Goal: Find specific page/section: Find specific page/section

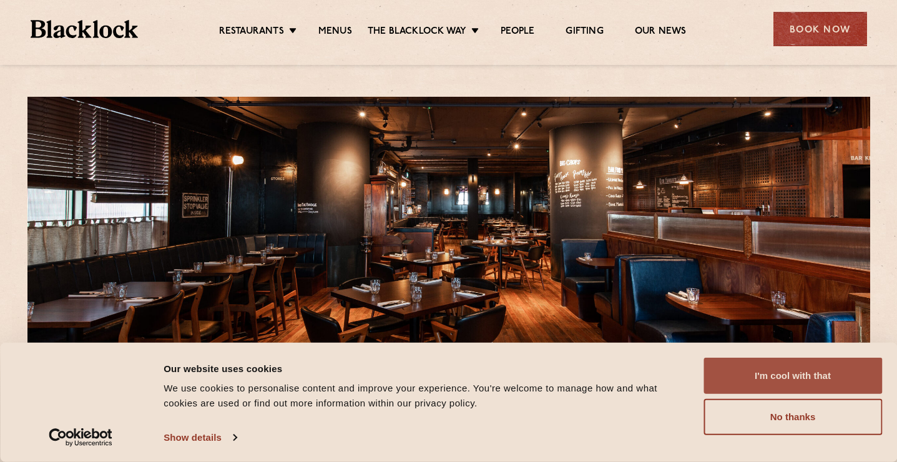
click at [773, 381] on button "I'm cool with that" at bounding box center [793, 376] width 179 height 36
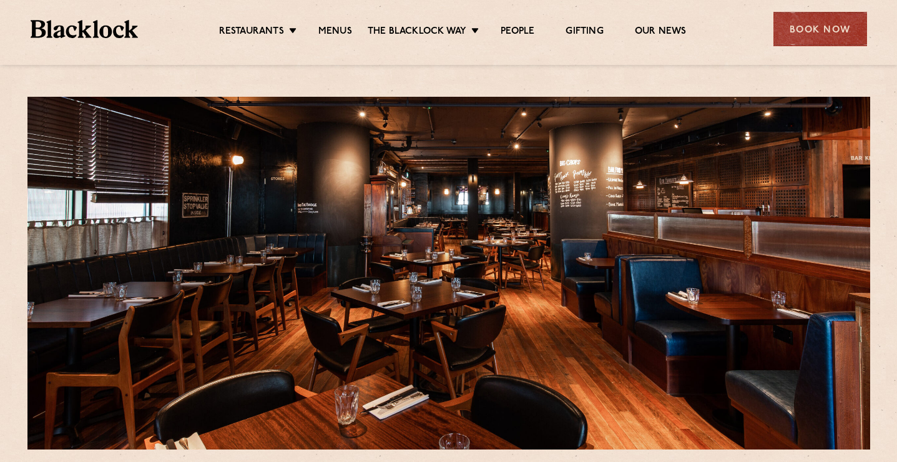
click at [341, 19] on ul "Restaurants Soho City Shoreditch Covent Garden Canary Wharf Manchester Birmingh…" at bounding box center [452, 29] width 629 height 20
click at [340, 23] on ul "Restaurants Soho City Shoreditch Covent Garden Canary Wharf Manchester Birmingh…" at bounding box center [452, 29] width 629 height 20
click at [340, 29] on link "Menus" at bounding box center [335, 33] width 34 height 14
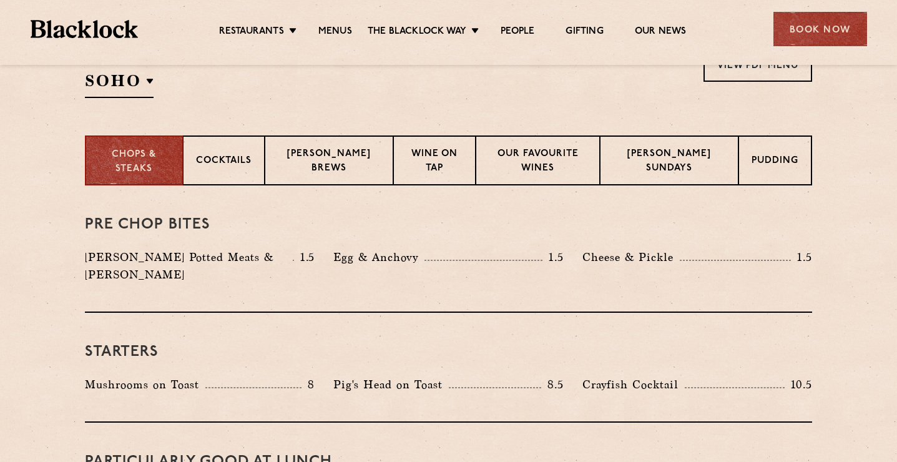
scroll to position [415, 0]
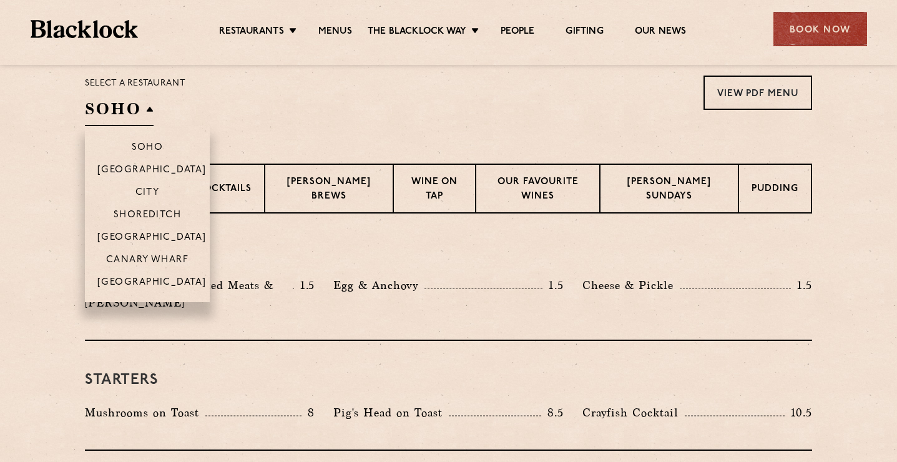
click at [148, 114] on h2 "SOHO" at bounding box center [119, 112] width 69 height 28
click at [152, 235] on p "[GEOGRAPHIC_DATA]" at bounding box center [151, 238] width 109 height 12
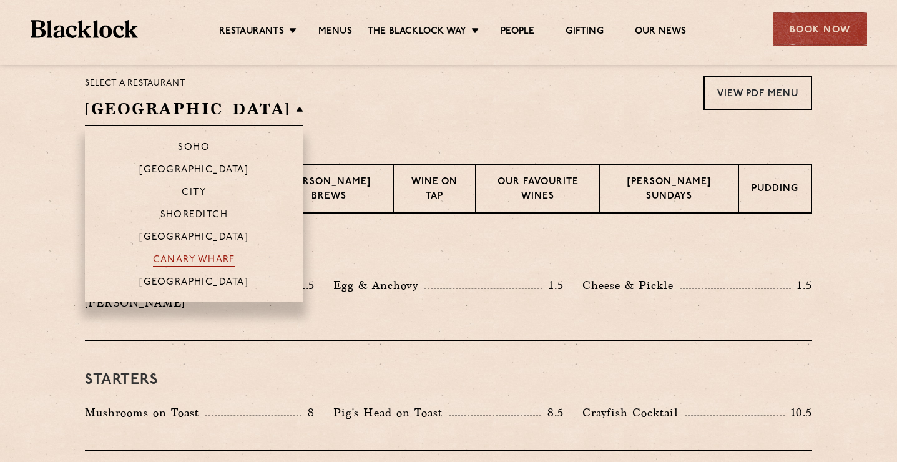
click at [164, 265] on p "Canary Wharf" at bounding box center [194, 261] width 82 height 12
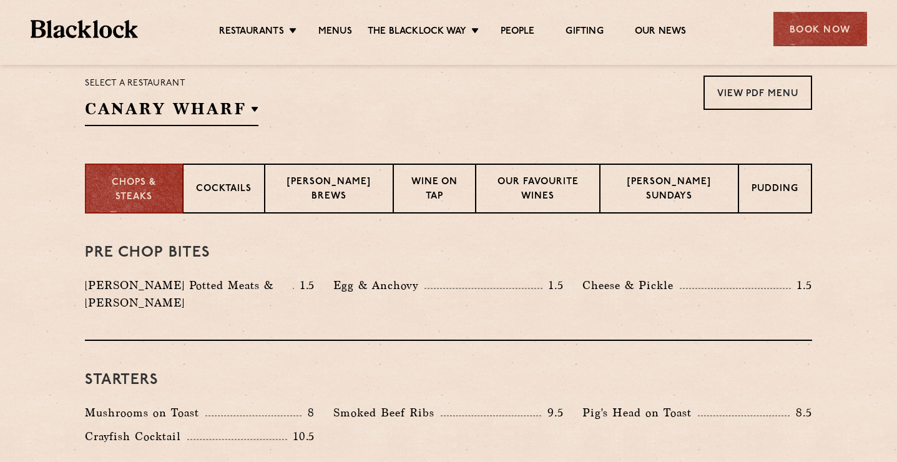
click at [424, 69] on section "Select a restaurant [GEOGRAPHIC_DATA] Soho [GEOGRAPHIC_DATA] [GEOGRAPHIC_DATA] …" at bounding box center [448, 99] width 897 height 129
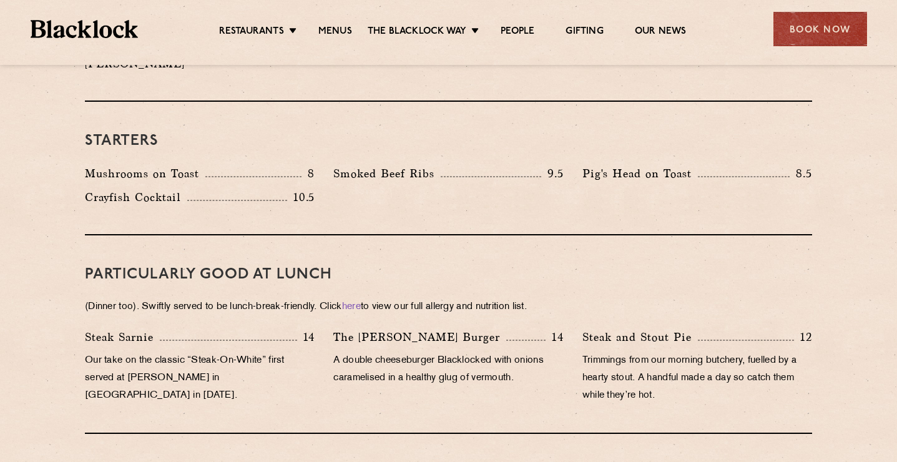
scroll to position [481, 0]
